Goal: Use online tool/utility: Utilize a website feature to perform a specific function

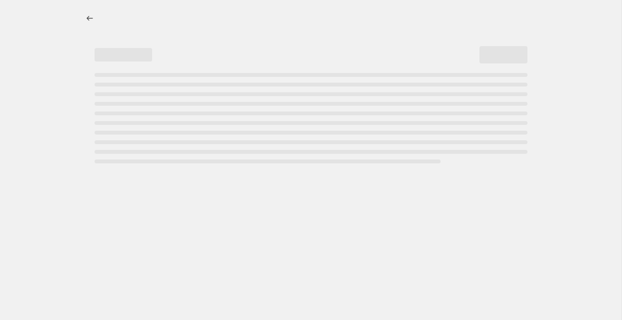
select select "percentage"
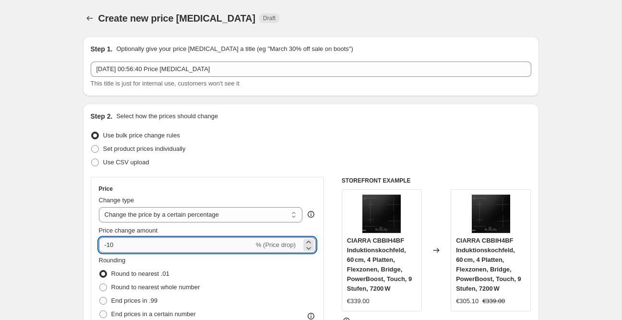
click at [130, 244] on input "-10" at bounding box center [176, 244] width 155 height 15
click at [136, 242] on input "-10" at bounding box center [176, 244] width 155 height 15
type input "-1"
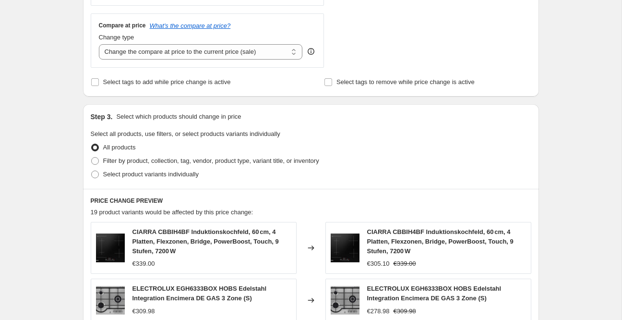
scroll to position [683, 0]
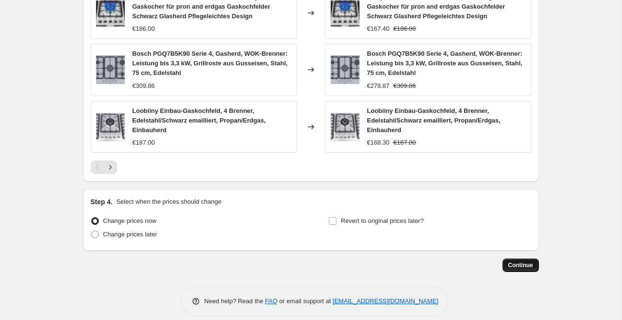
type input "-25"
click at [519, 261] on span "Continue" at bounding box center [520, 265] width 25 height 8
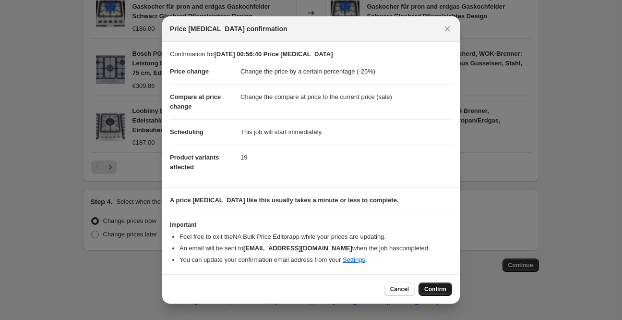
click at [440, 291] on span "Confirm" at bounding box center [435, 289] width 22 height 8
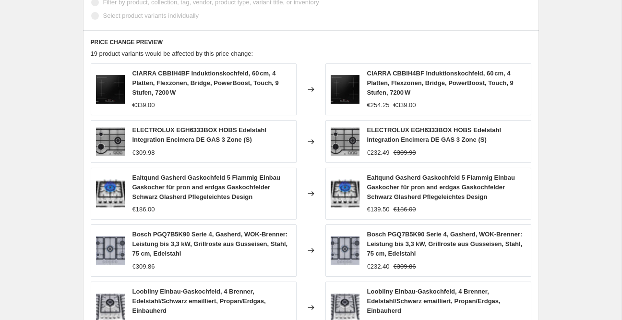
scroll to position [454, 0]
